Goal: Task Accomplishment & Management: Manage account settings

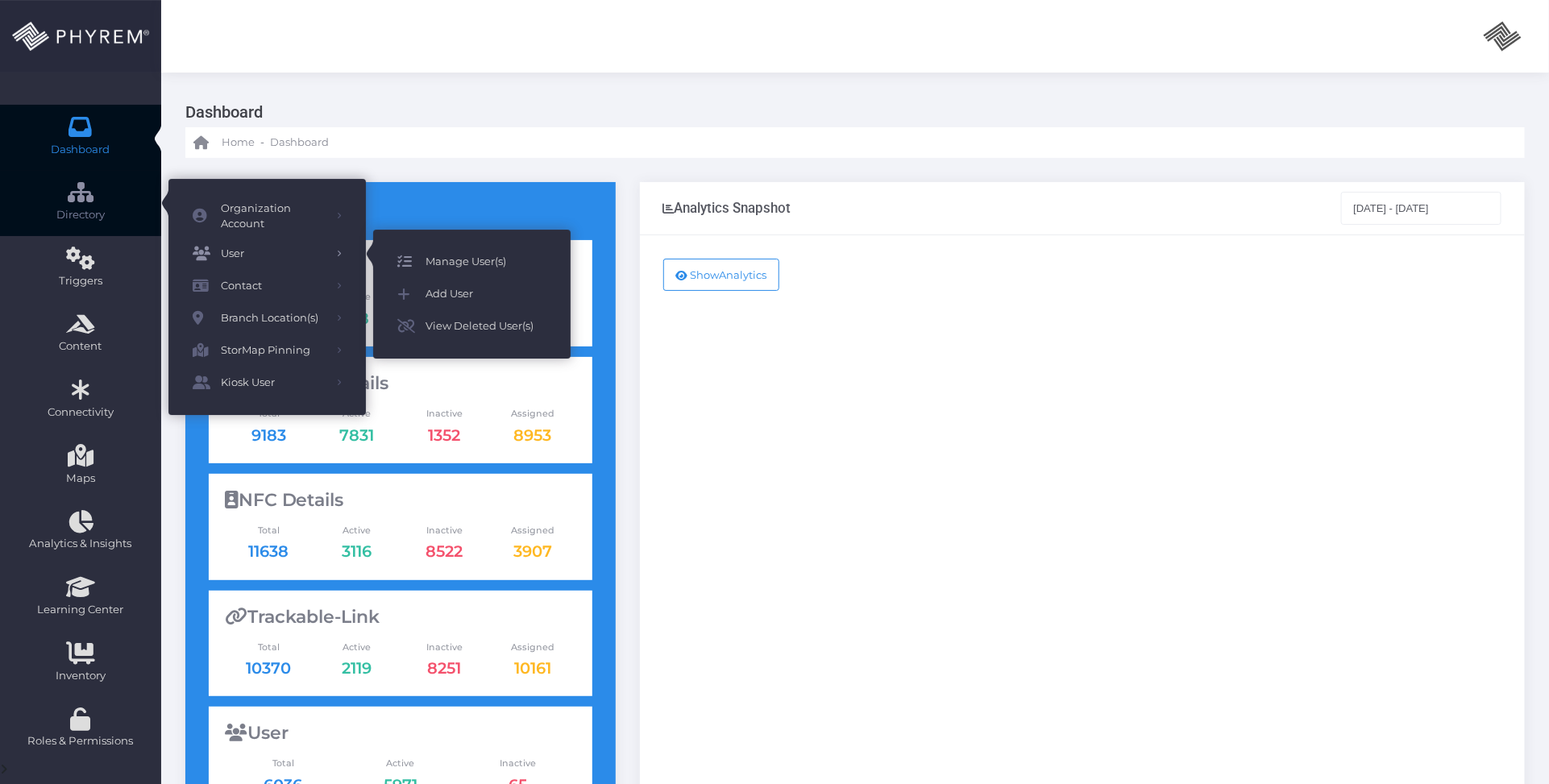
click at [463, 266] on span "Manage User(s)" at bounding box center [486, 262] width 121 height 21
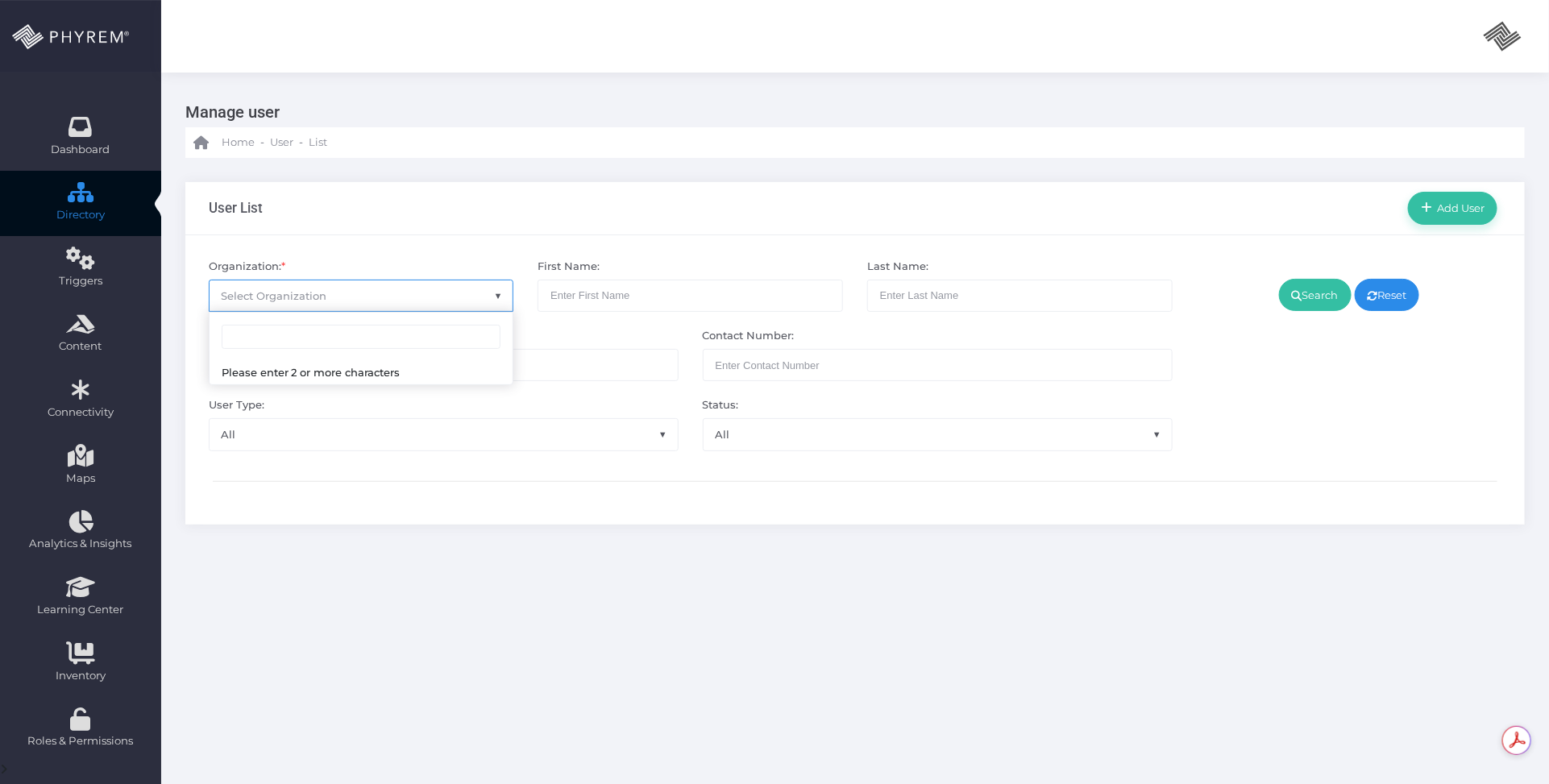
click at [375, 294] on span "Select Organization" at bounding box center [361, 296] width 303 height 31
type input "pinna"
select select "4799"
click at [1304, 295] on link "Search" at bounding box center [1315, 295] width 73 height 33
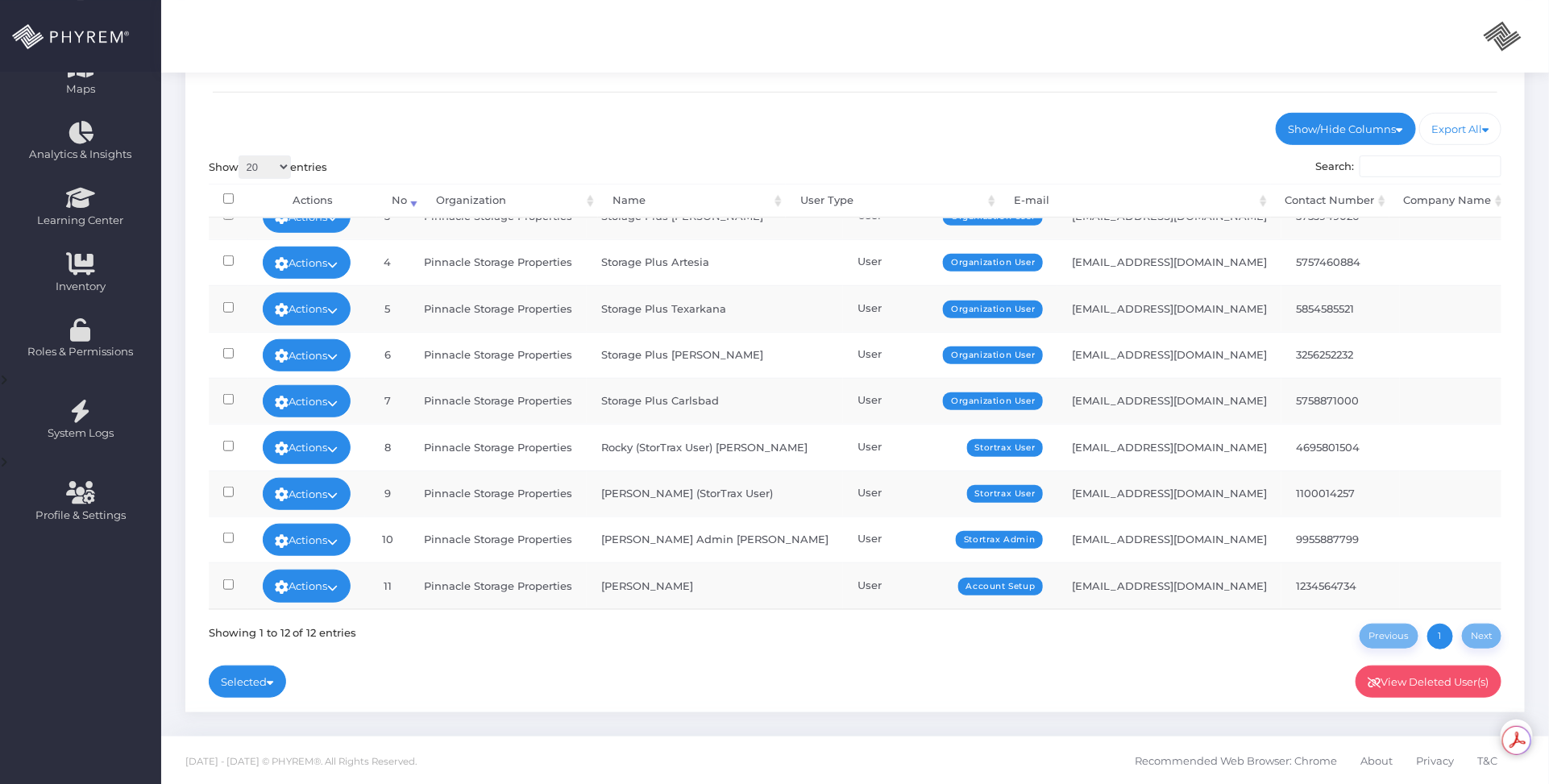
scroll to position [184, 0]
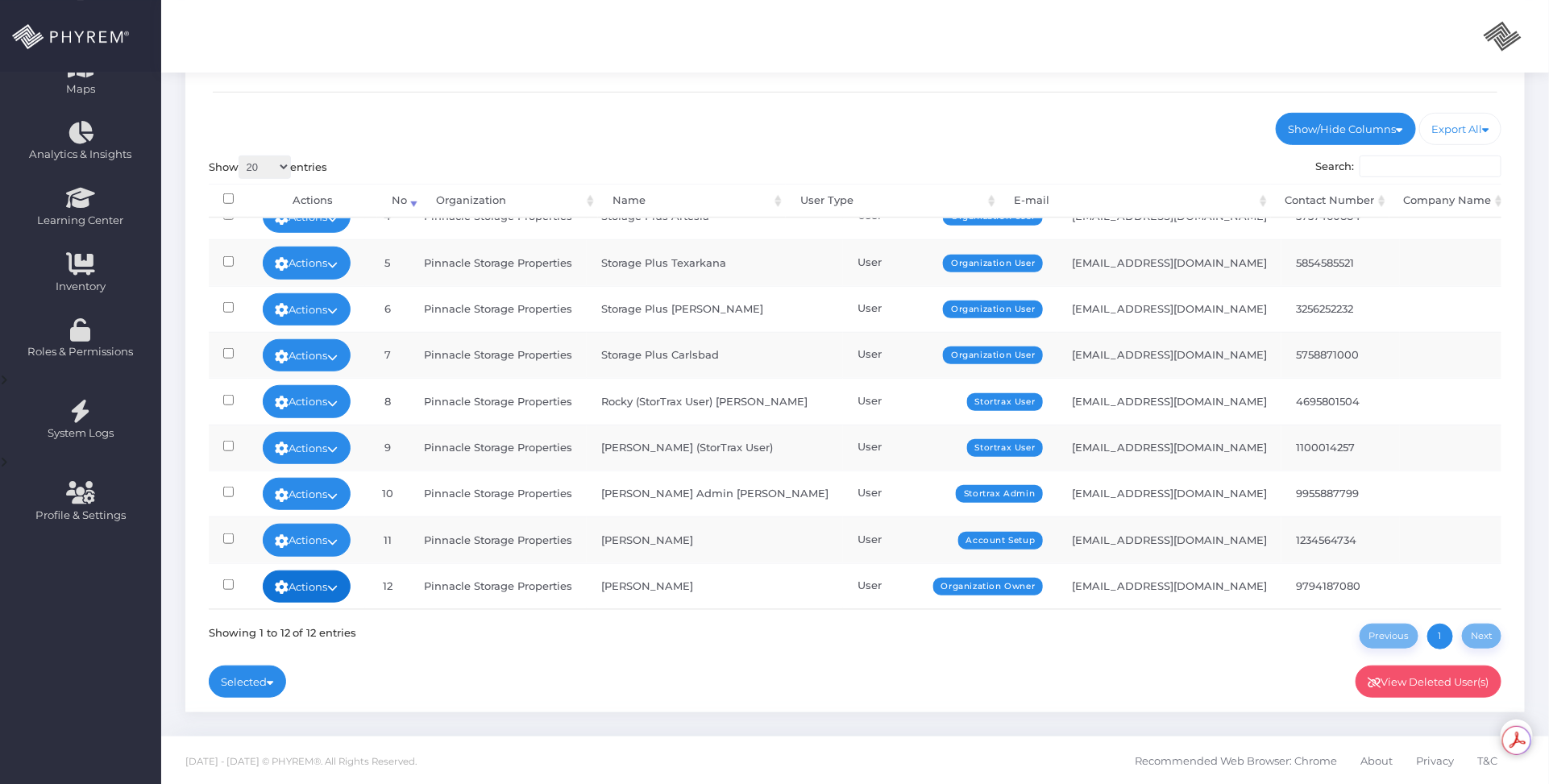
click at [351, 572] on link "Actions" at bounding box center [306, 587] width 89 height 33
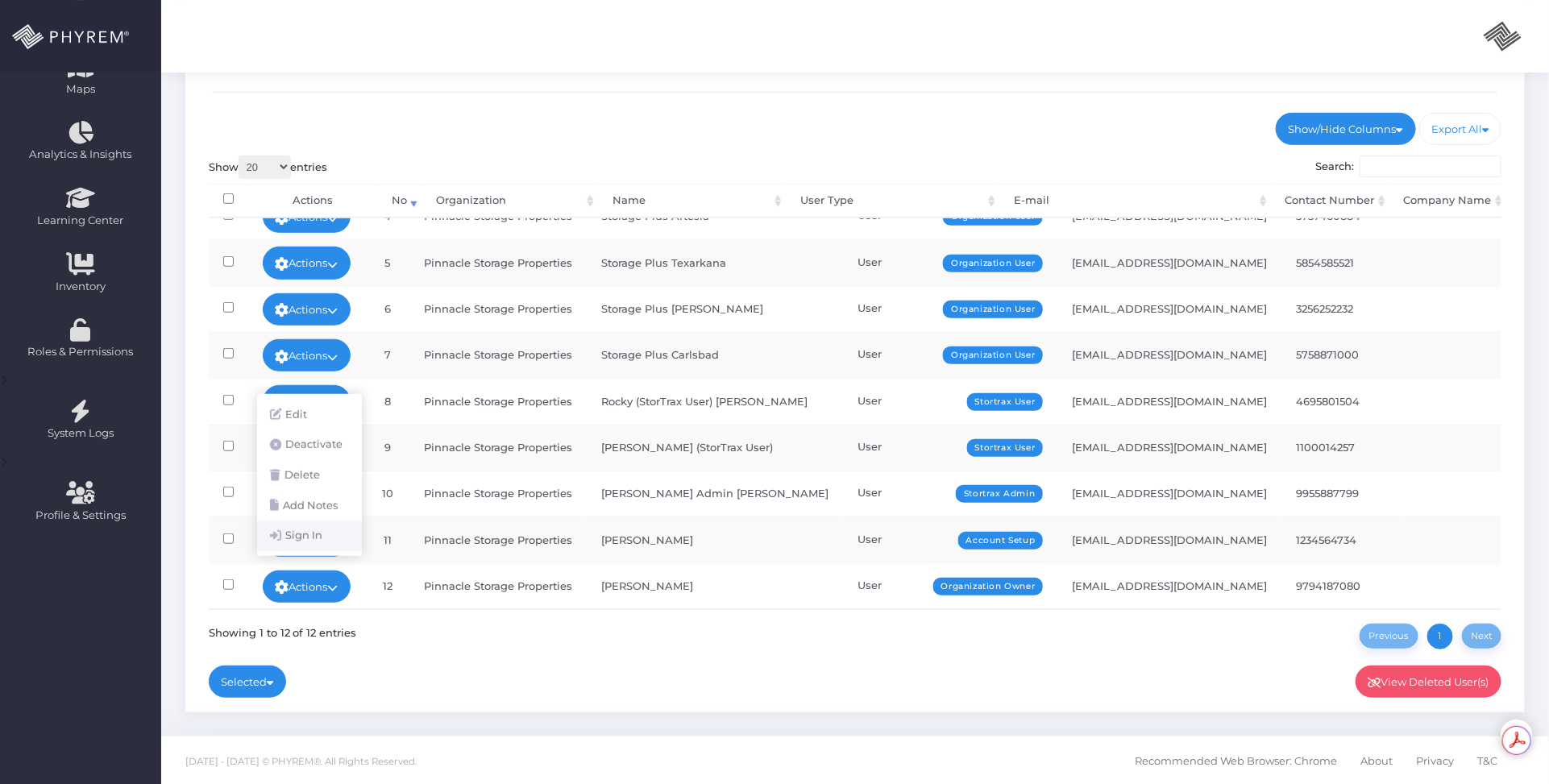
click at [340, 538] on link "Sign In" at bounding box center [309, 536] width 104 height 31
